Goal: Task Accomplishment & Management: Complete application form

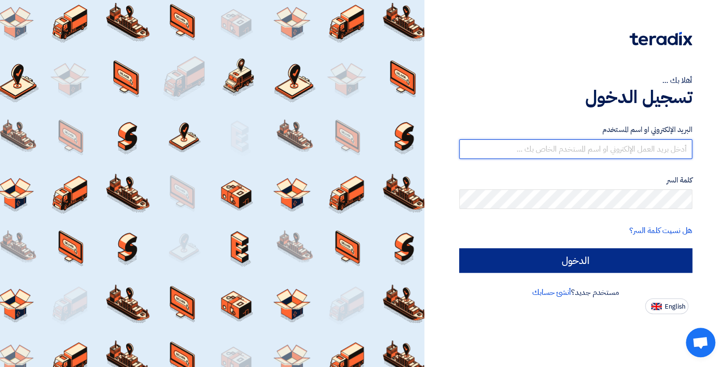
type input "[EMAIL_ADDRESS][DOMAIN_NAME]"
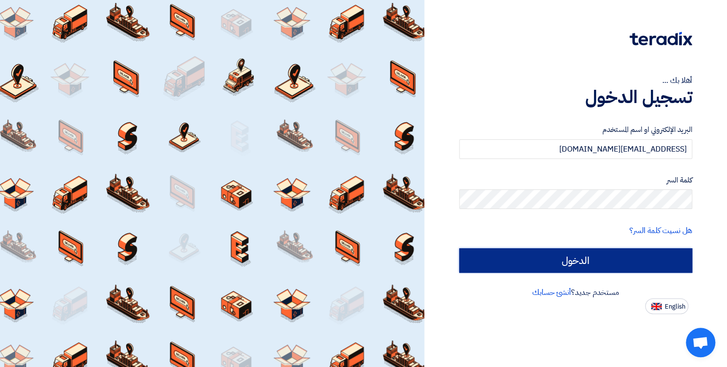
click at [556, 265] on input "الدخول" at bounding box center [575, 260] width 233 height 25
type input "Sign in"
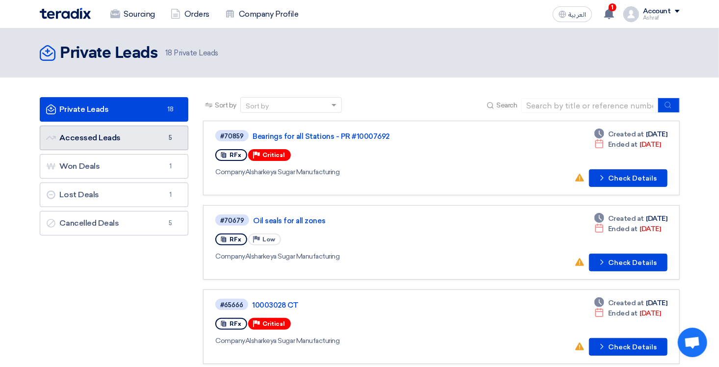
click at [134, 141] on link "Accessed Leads Accessed Leads 5" at bounding box center [114, 138] width 149 height 25
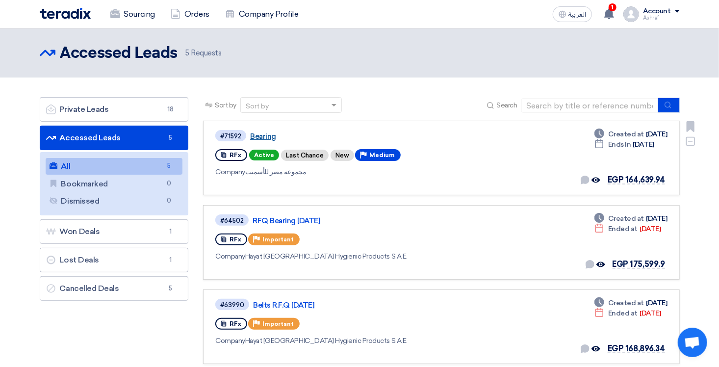
click at [267, 135] on link "Bearing" at bounding box center [372, 136] width 245 height 9
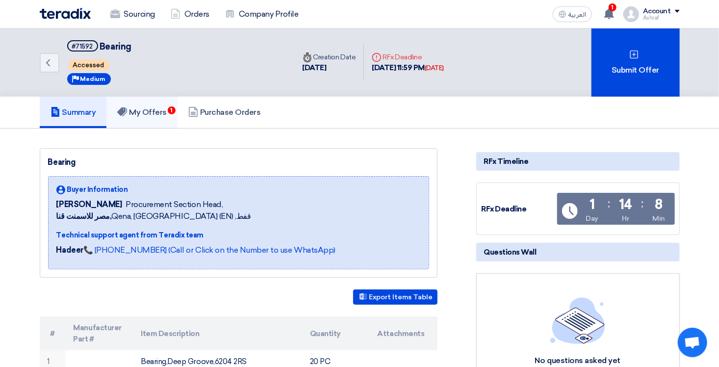
click at [159, 114] on h5 "My Offers 1" at bounding box center [142, 112] width 50 height 10
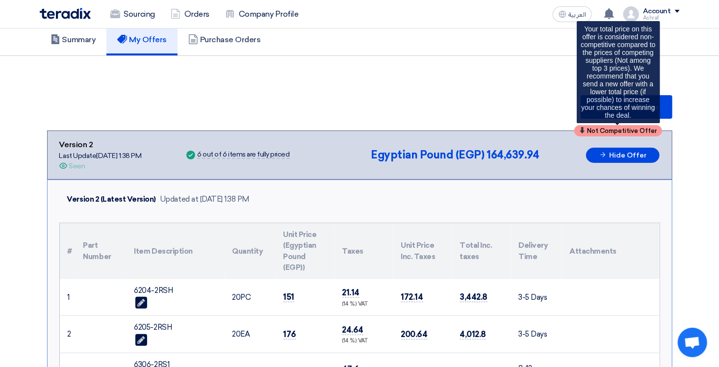
scroll to position [49, 0]
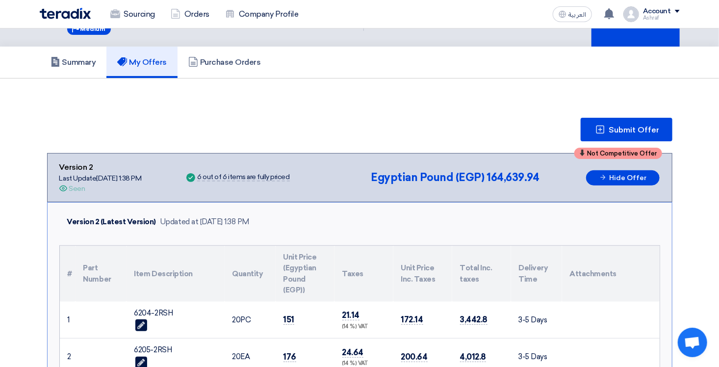
scroll to position [0, 0]
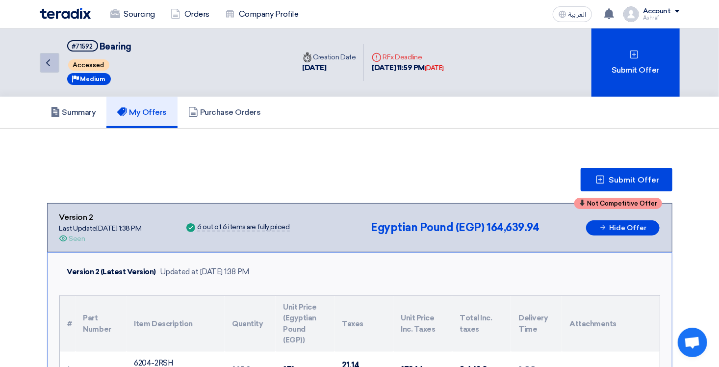
click at [49, 65] on icon "Back" at bounding box center [48, 63] width 12 height 12
